Goal: Task Accomplishment & Management: Manage account settings

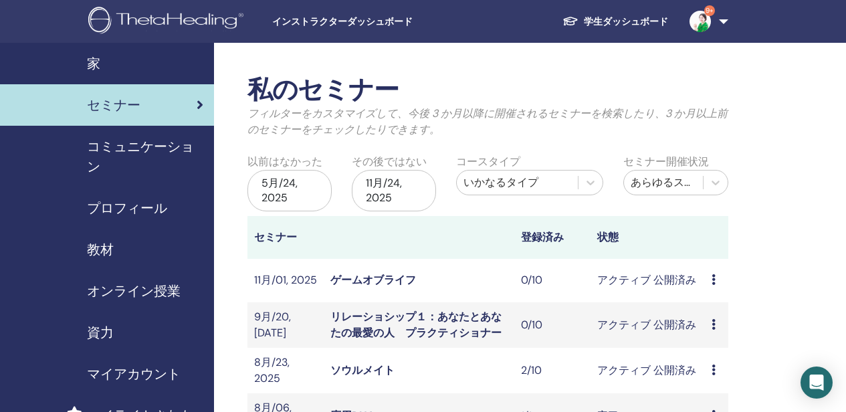
scroll to position [134, 0]
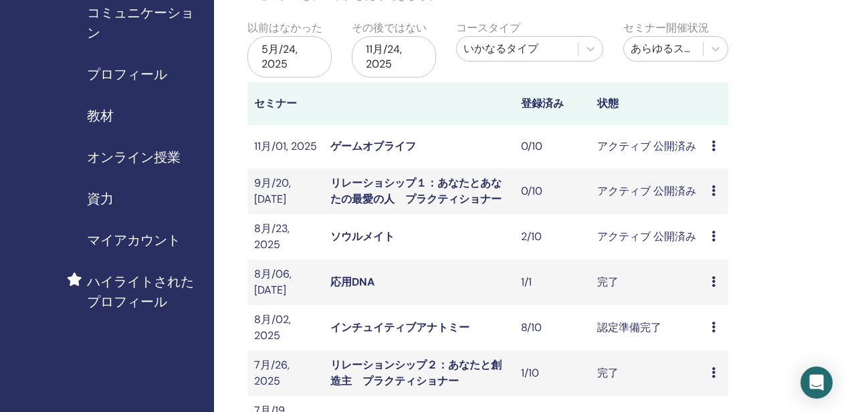
click at [370, 234] on link "ソウルメイト" at bounding box center [363, 237] width 64 height 14
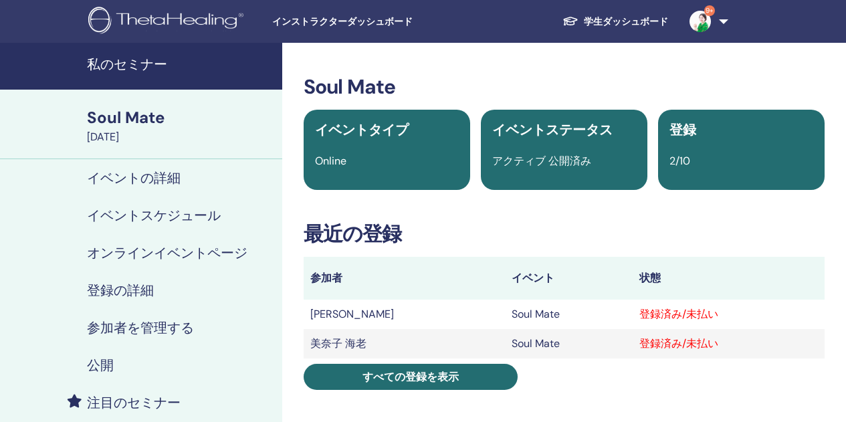
scroll to position [134, 0]
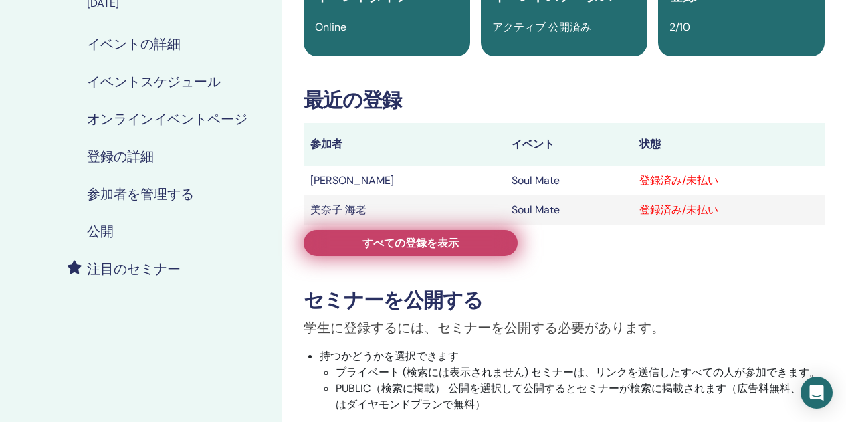
click at [370, 237] on span "すべての登録を表示" at bounding box center [411, 243] width 96 height 14
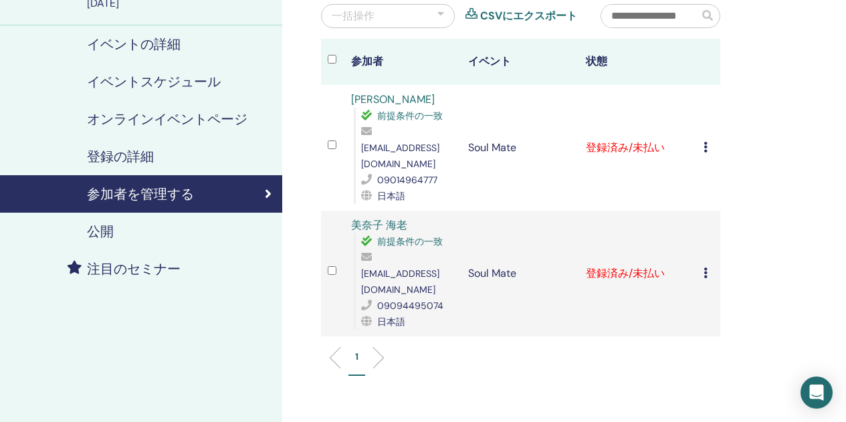
click at [705, 142] on icon at bounding box center [706, 147] width 4 height 11
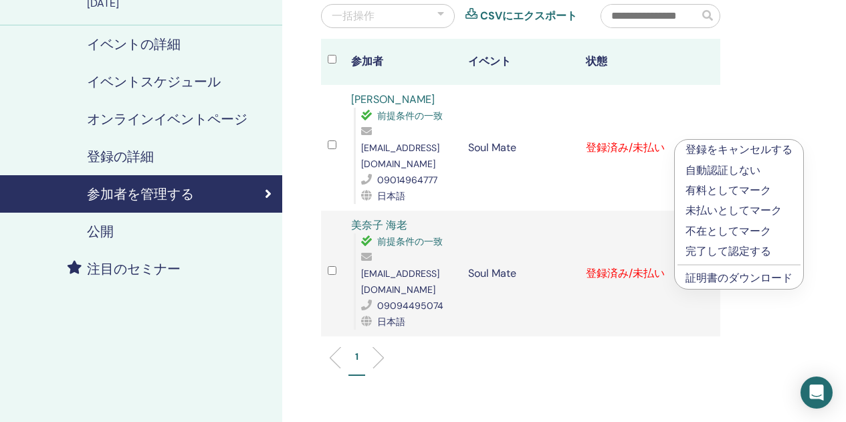
click at [716, 248] on p "完了して認定する" at bounding box center [739, 252] width 107 height 16
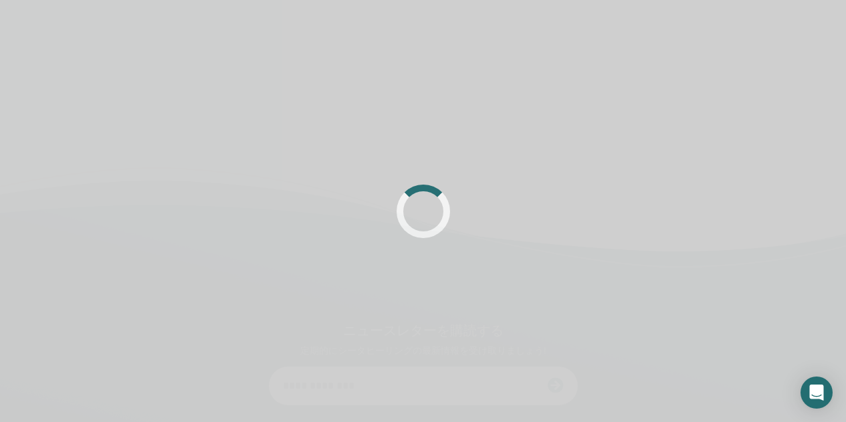
scroll to position [134, 0]
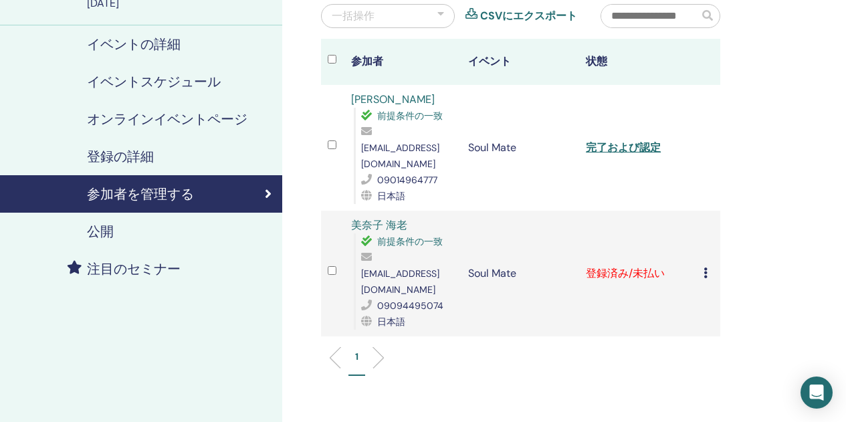
click at [707, 268] on icon at bounding box center [706, 273] width 4 height 11
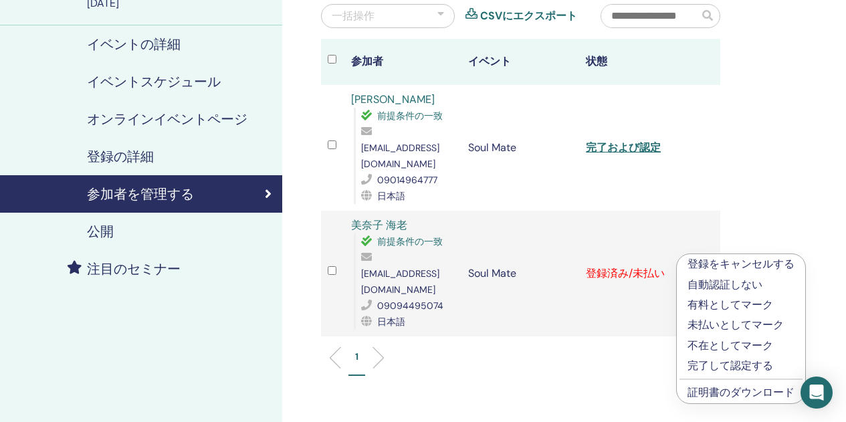
click at [746, 369] on p "完了して認定する" at bounding box center [741, 366] width 107 height 16
